Goal: Information Seeking & Learning: Learn about a topic

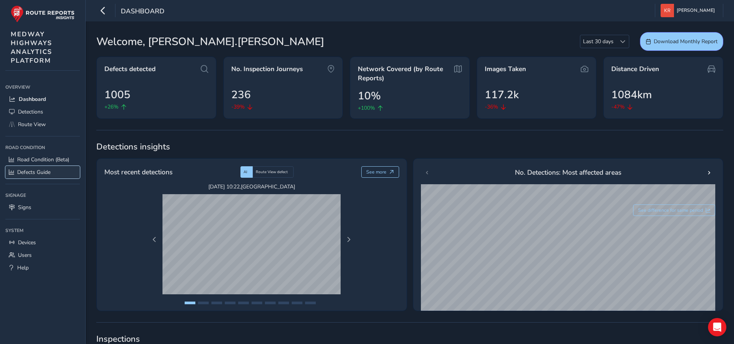
click at [28, 171] on span "Defects Guide" at bounding box center [33, 172] width 33 height 7
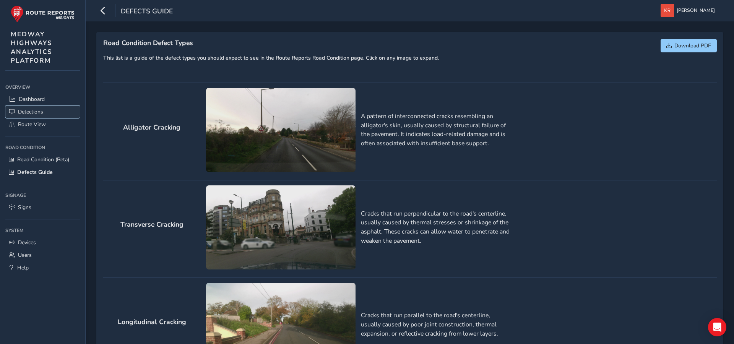
click at [26, 112] on span "Detections" at bounding box center [30, 111] width 25 height 7
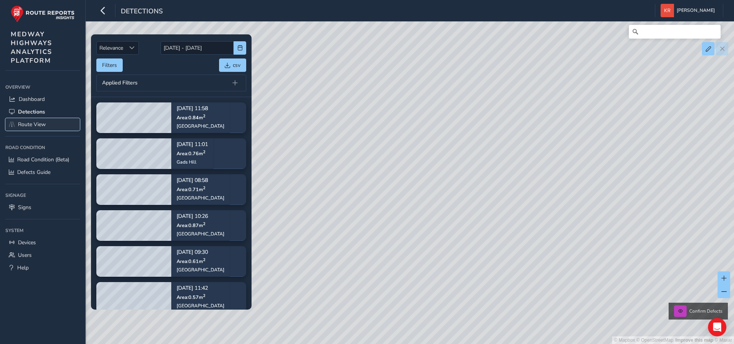
click at [32, 126] on span "Route View" at bounding box center [32, 124] width 28 height 7
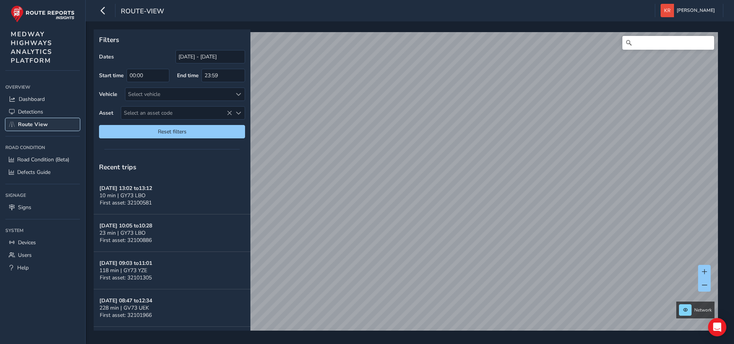
scroll to position [5, 0]
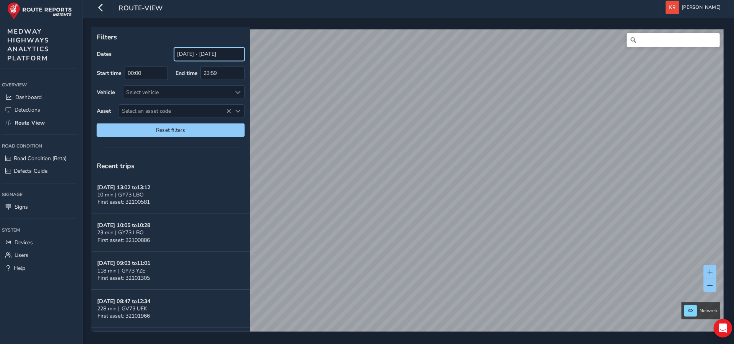
click at [233, 55] on input "[DATE] - [DATE]" at bounding box center [211, 56] width 70 height 13
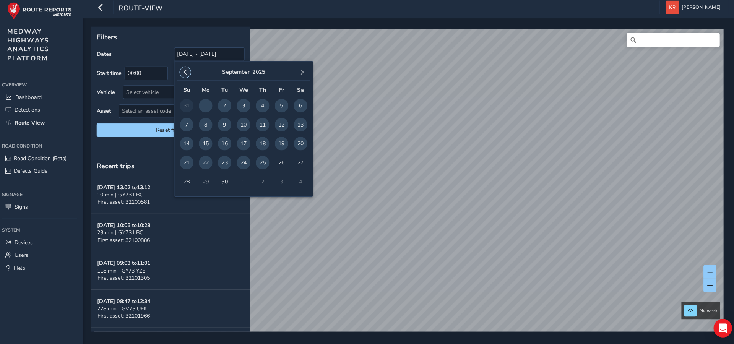
click at [187, 73] on button "button" at bounding box center [186, 74] width 11 height 11
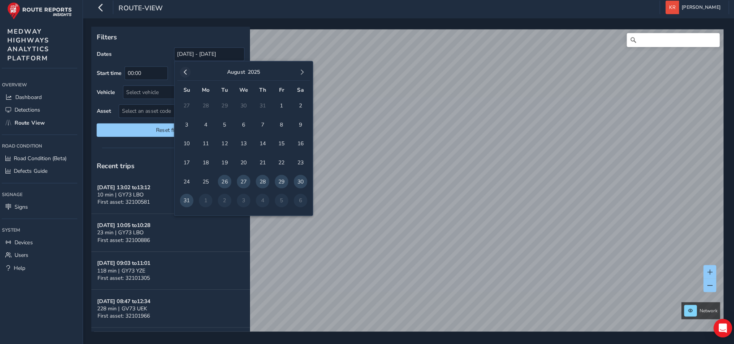
click at [187, 73] on button "button" at bounding box center [186, 74] width 11 height 11
click at [188, 74] on button "button" at bounding box center [186, 74] width 11 height 11
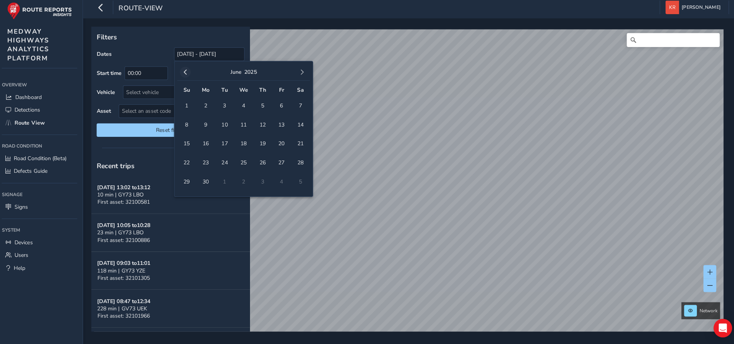
click at [188, 74] on button "button" at bounding box center [186, 74] width 11 height 11
click at [187, 75] on button "button" at bounding box center [186, 74] width 11 height 11
click at [186, 75] on button "button" at bounding box center [186, 74] width 11 height 11
click at [302, 72] on span "button" at bounding box center [301, 74] width 5 height 5
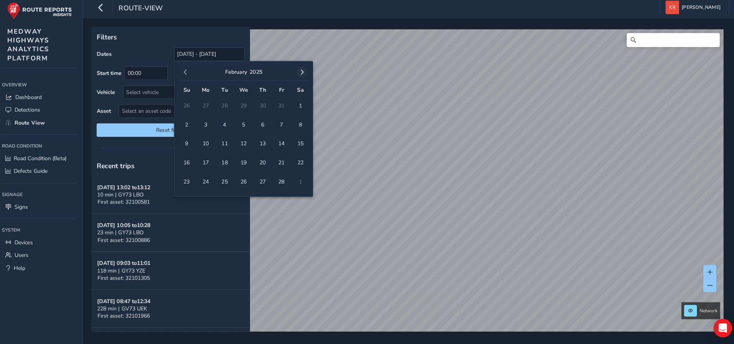
click at [301, 73] on span "button" at bounding box center [301, 74] width 5 height 5
click at [301, 72] on span "button" at bounding box center [301, 74] width 5 height 5
click at [283, 177] on span "30" at bounding box center [281, 182] width 13 height 13
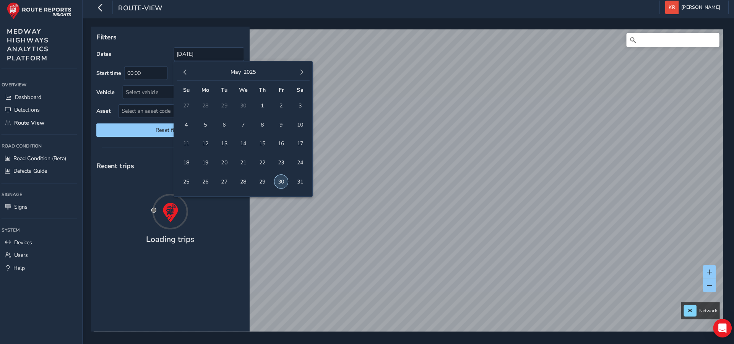
scroll to position [0, 0]
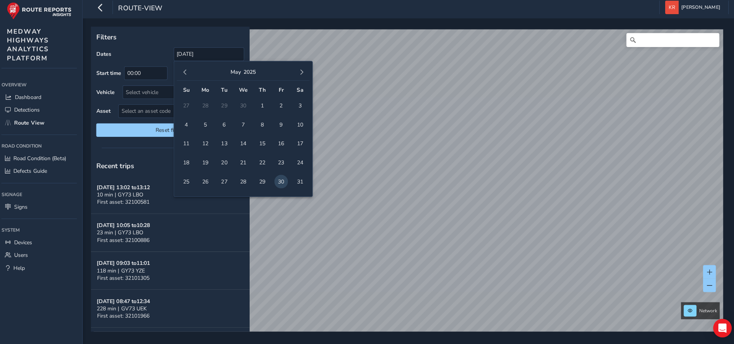
click at [238, 37] on p "Filters" at bounding box center [172, 40] width 146 height 10
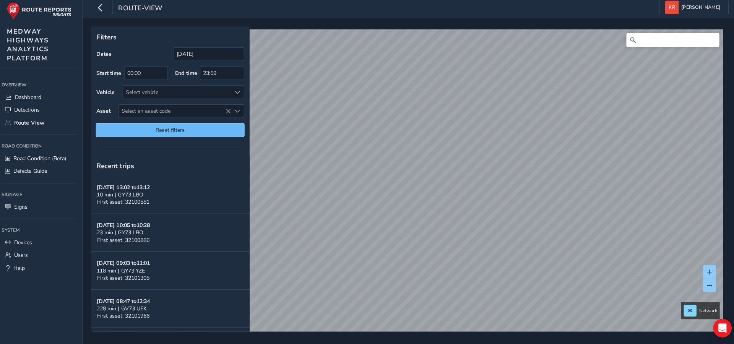
click at [164, 128] on span "Reset filters" at bounding box center [172, 131] width 135 height 7
click at [177, 132] on button "Reset filters" at bounding box center [172, 131] width 146 height 13
click at [214, 52] on input "[DATE] - [DATE]" at bounding box center [211, 56] width 70 height 13
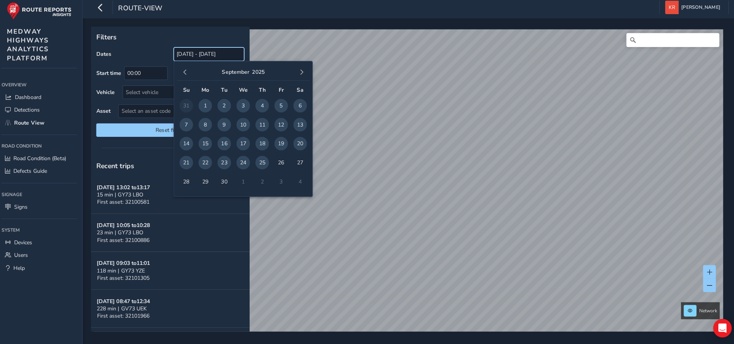
click at [203, 55] on input "[DATE] - [DATE]" at bounding box center [211, 56] width 70 height 13
click at [203, 53] on input "[DATE] - [DATE]" at bounding box center [211, 56] width 70 height 13
click at [228, 54] on input "[DATE] - [DATE]" at bounding box center [211, 56] width 70 height 13
click at [228, 55] on input "[DATE] - [DATE]" at bounding box center [211, 56] width 70 height 13
click at [185, 72] on span "button" at bounding box center [186, 74] width 5 height 5
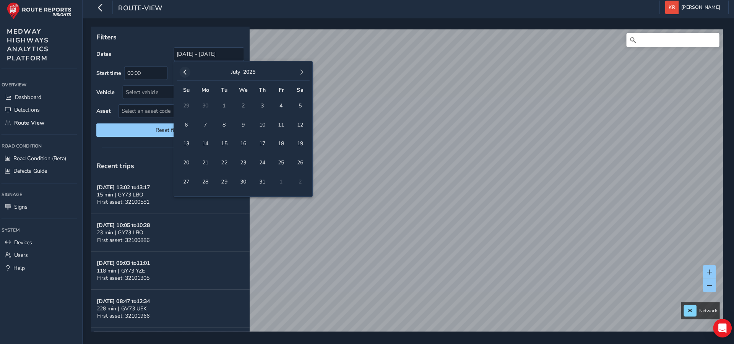
click at [187, 72] on span "button" at bounding box center [186, 74] width 5 height 5
click at [281, 178] on span "30" at bounding box center [281, 182] width 13 height 13
click at [302, 72] on span "button" at bounding box center [301, 74] width 5 height 5
click at [301, 73] on button "button" at bounding box center [301, 74] width 11 height 11
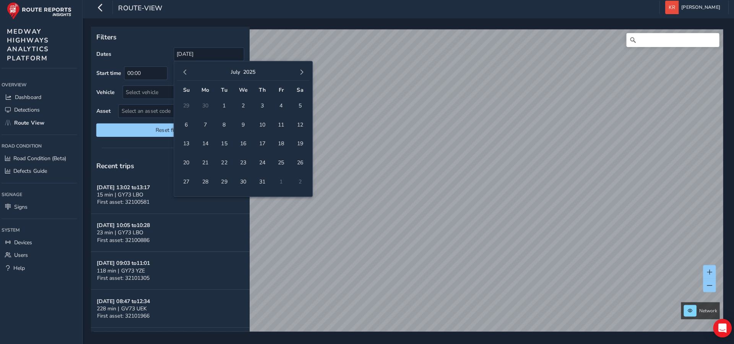
click at [301, 72] on span "button" at bounding box center [301, 74] width 5 height 5
click at [302, 72] on span "button" at bounding box center [301, 74] width 5 height 5
click at [263, 157] on span "25" at bounding box center [262, 163] width 13 height 13
type input "30/05/2025 - 25/09/2025"
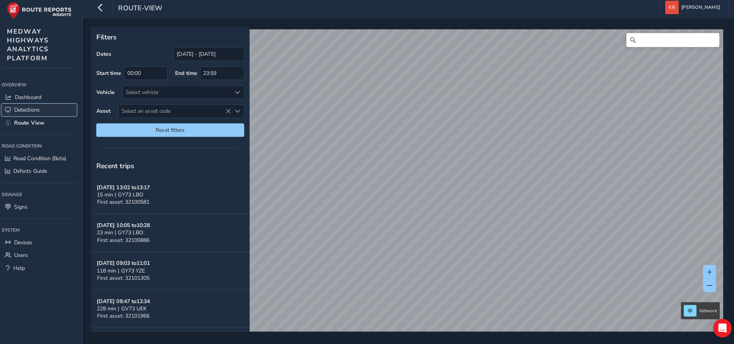
click at [28, 114] on span "Detections" at bounding box center [30, 111] width 25 height 7
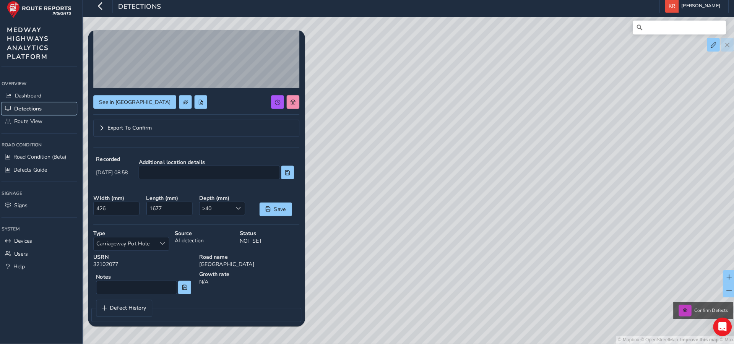
click at [39, 116] on link "Detections" at bounding box center [42, 112] width 75 height 13
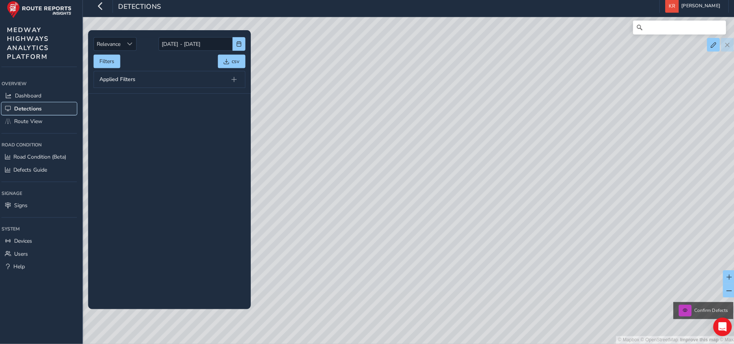
click at [37, 114] on span "Detections" at bounding box center [31, 111] width 27 height 7
click at [379, 179] on div "© Mapbox © OpenStreetMap Improve this map © Maxar Confirm Defects" at bounding box center [367, 172] width 734 height 344
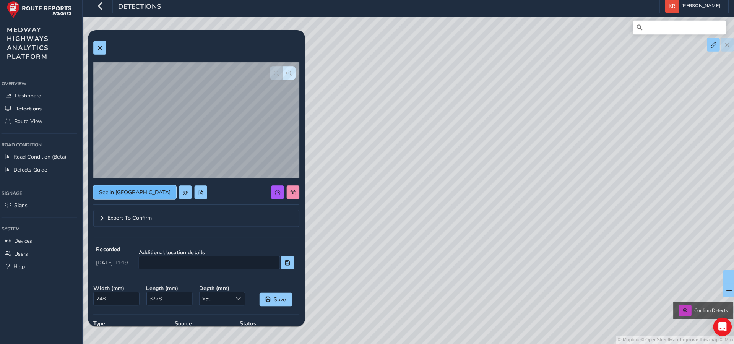
click at [120, 194] on span "See in Route View" at bounding box center [137, 194] width 70 height 7
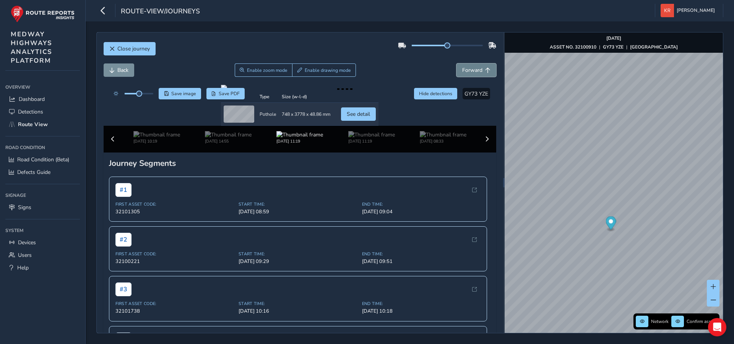
click at [484, 74] on button "Forward" at bounding box center [477, 69] width 40 height 13
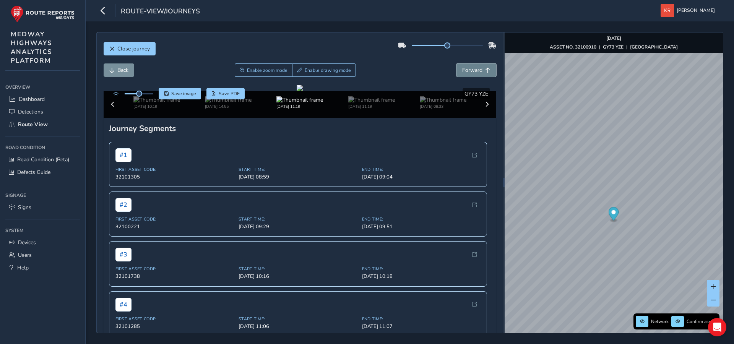
click at [487, 73] on span "Forward" at bounding box center [487, 70] width 5 height 5
click at [484, 72] on button "Forward" at bounding box center [477, 69] width 40 height 13
click at [481, 71] on span "Forward" at bounding box center [472, 70] width 20 height 7
click at [476, 72] on span "Forward" at bounding box center [472, 70] width 20 height 7
click at [477, 72] on span "Forward" at bounding box center [472, 70] width 20 height 7
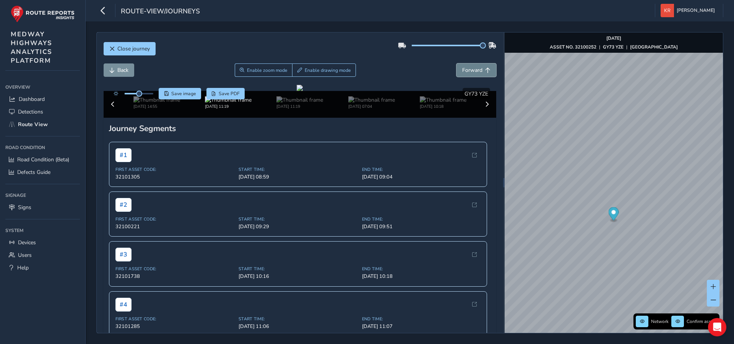
click at [480, 72] on span "Forward" at bounding box center [472, 70] width 20 height 7
click at [303, 91] on div at bounding box center [300, 88] width 6 height 6
click at [477, 73] on span "Forward" at bounding box center [472, 70] width 20 height 7
click at [474, 73] on span "Forward" at bounding box center [472, 70] width 20 height 7
click at [475, 73] on span "Forward" at bounding box center [472, 70] width 20 height 7
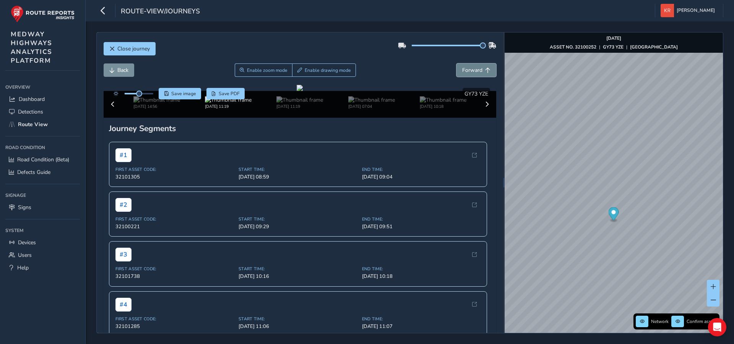
click at [482, 74] on button "Forward" at bounding box center [477, 69] width 40 height 13
click at [476, 69] on span "Forward" at bounding box center [472, 70] width 20 height 7
click at [478, 72] on span "Forward" at bounding box center [472, 70] width 20 height 7
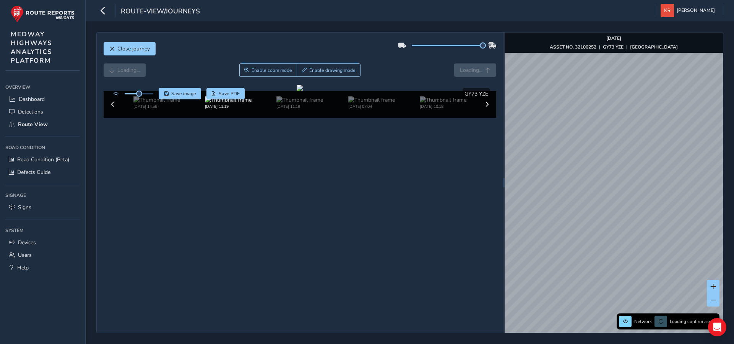
click at [475, 70] on div "Loading... Enable zoom mode Enable drawing mode Loading..." at bounding box center [300, 69] width 393 height 13
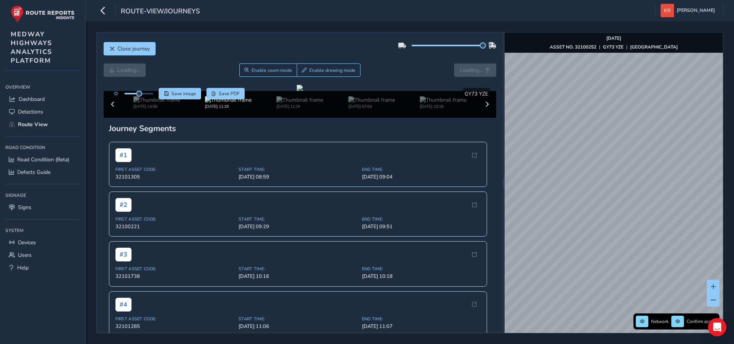
click at [475, 73] on div "Loading... Enable zoom mode Enable drawing mode Loading..." at bounding box center [300, 69] width 393 height 13
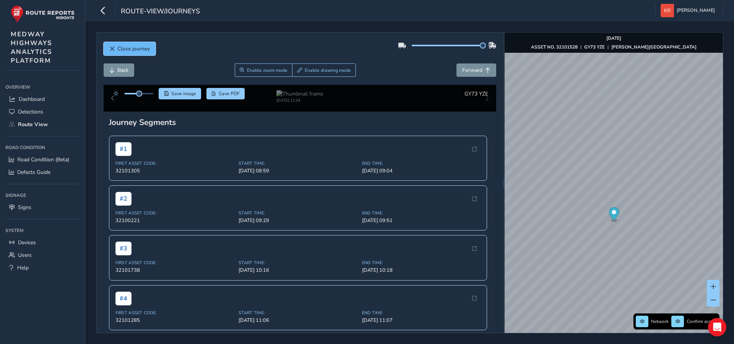
click at [115, 50] on button "Close journey" at bounding box center [130, 48] width 52 height 13
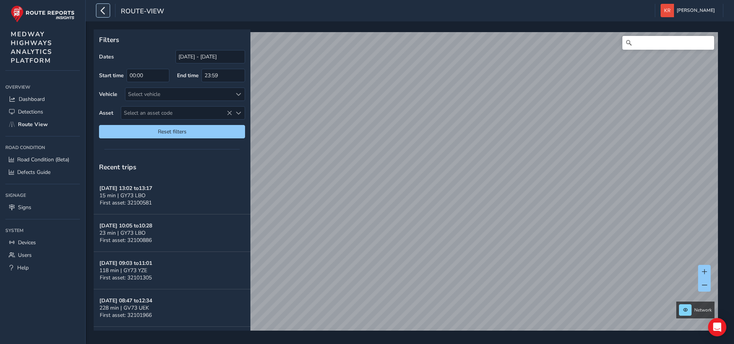
click at [108, 16] on button "button" at bounding box center [102, 10] width 13 height 13
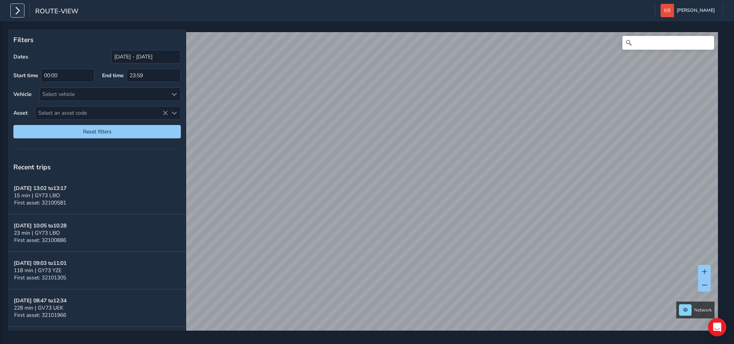
click at [22, 10] on button "button" at bounding box center [17, 10] width 13 height 13
